Goal: Task Accomplishment & Management: Manage account settings

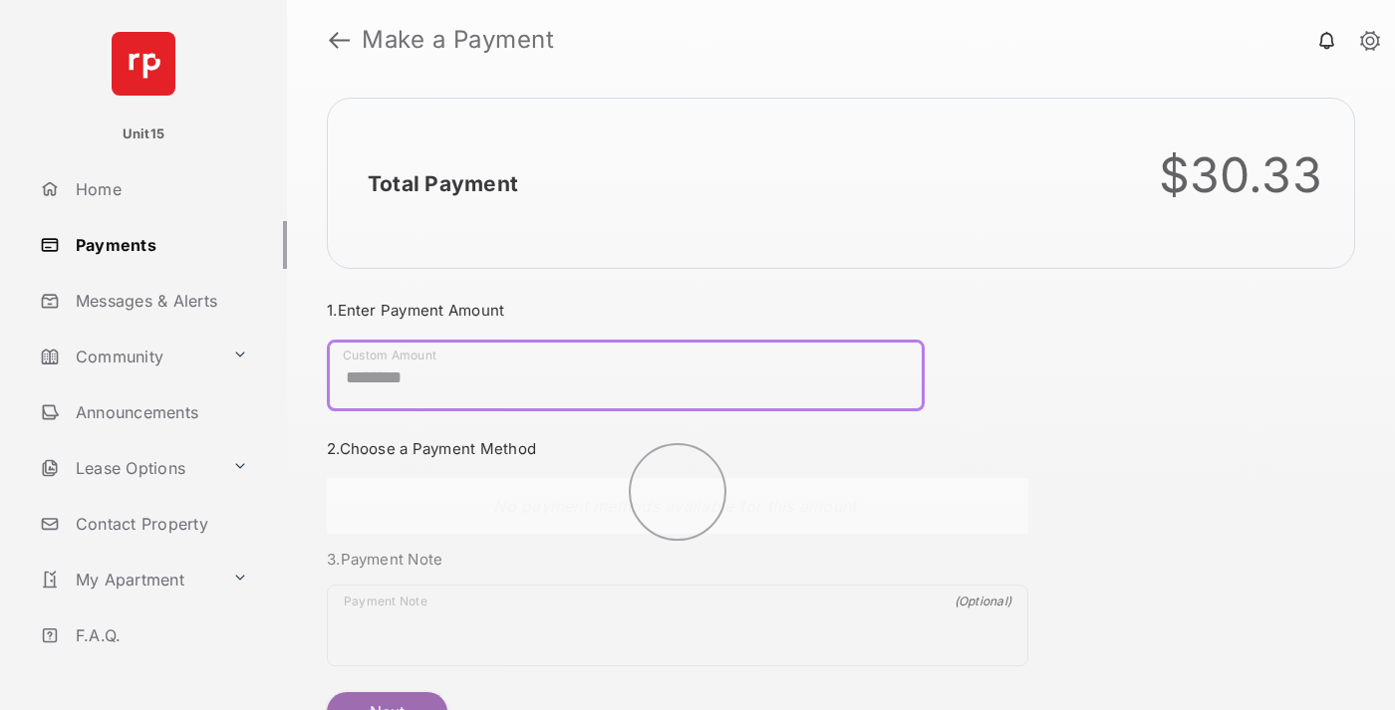
scroll to position [108, 0]
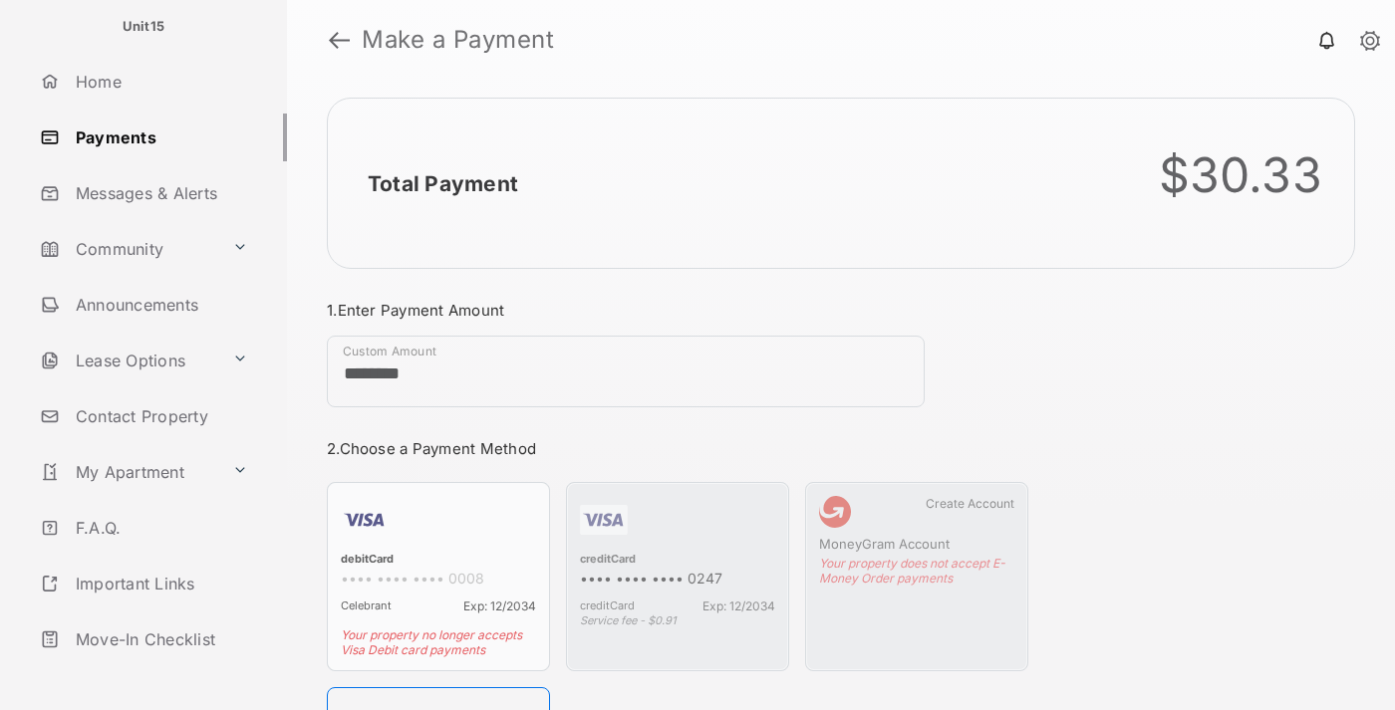
click at [155, 672] on link "Logout" at bounding box center [159, 696] width 255 height 48
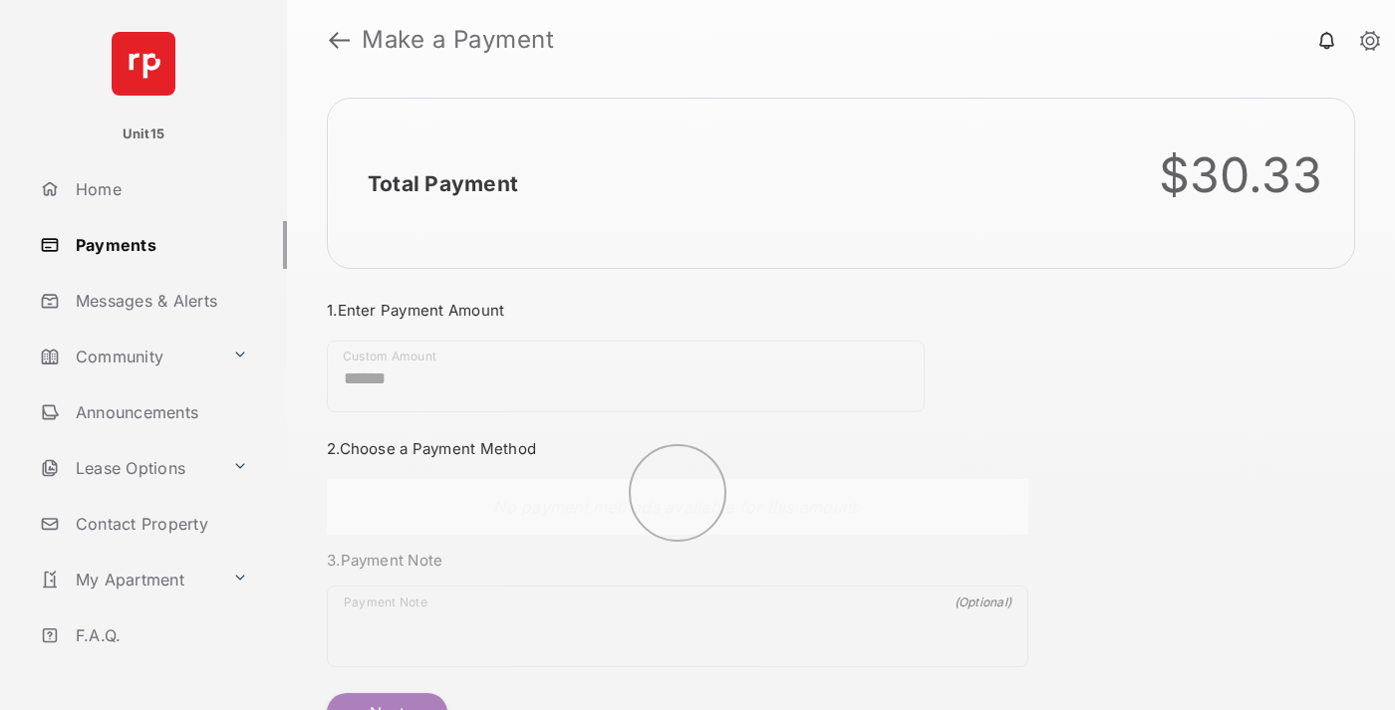
scroll to position [108, 0]
